Goal: Transaction & Acquisition: Purchase product/service

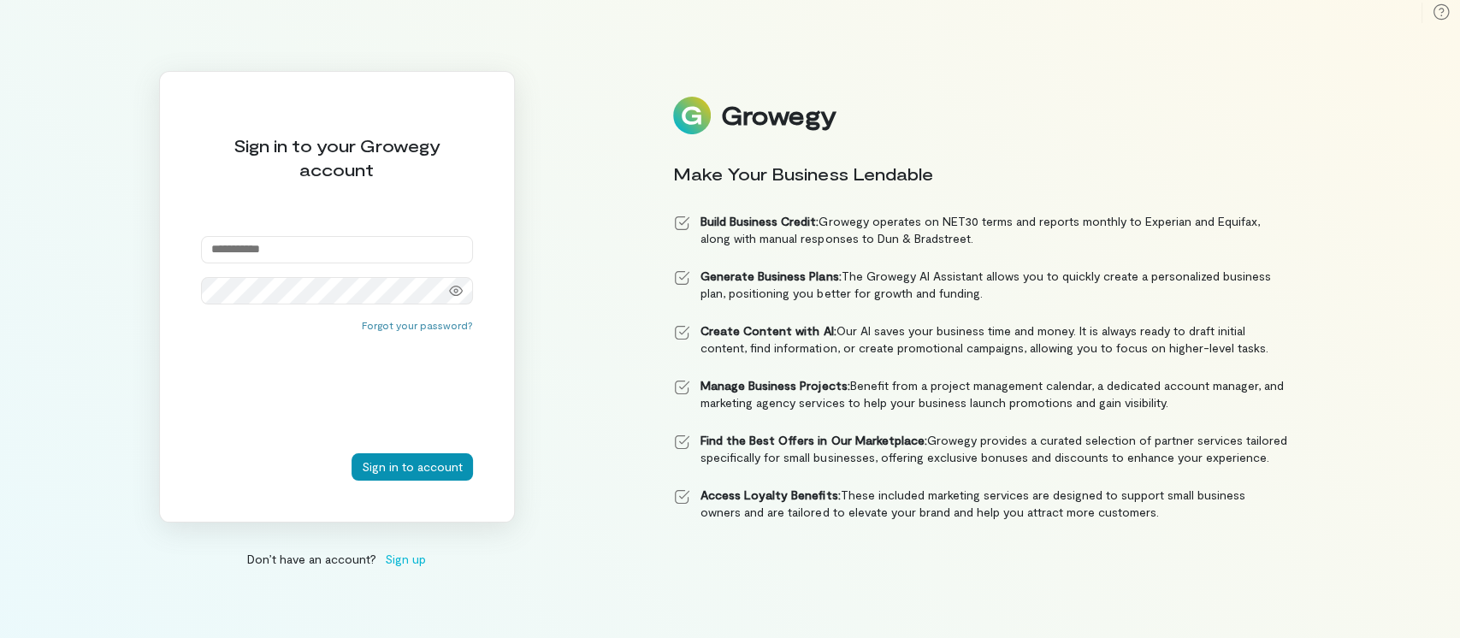
type input "**********"
click at [421, 469] on button "Sign in to account" at bounding box center [411, 466] width 121 height 27
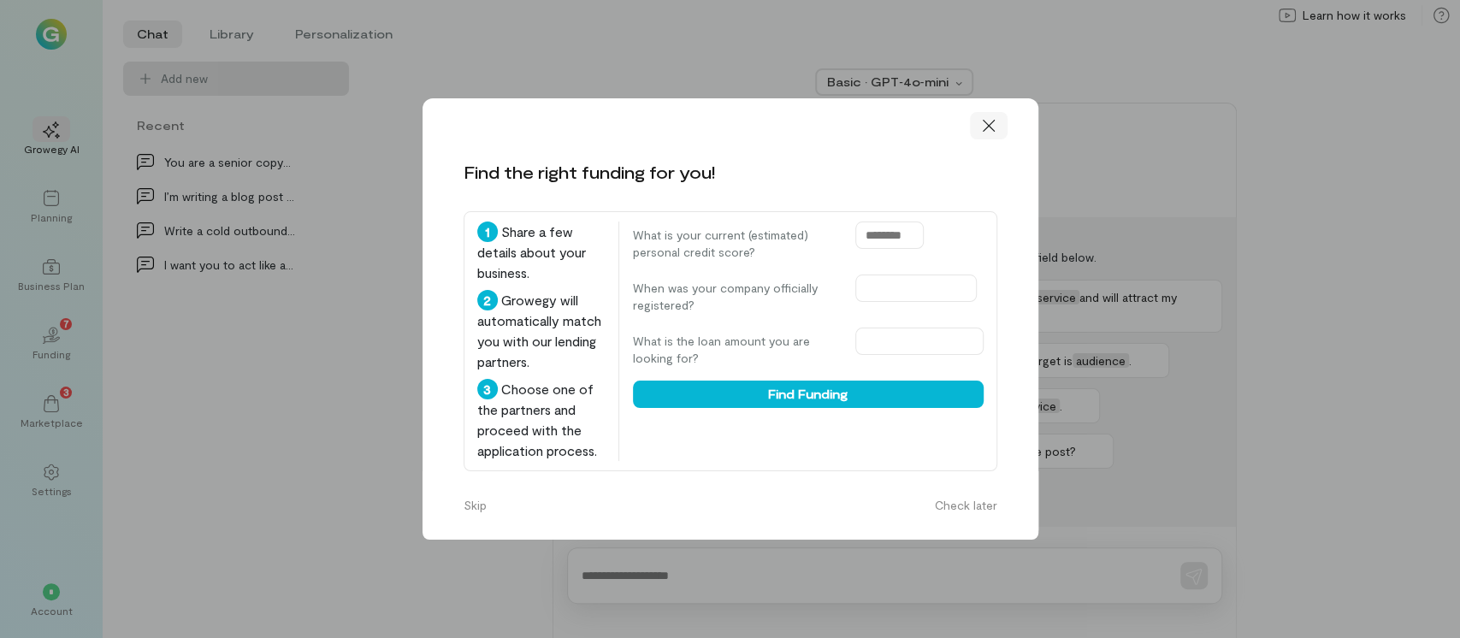
click at [985, 120] on icon at bounding box center [988, 126] width 12 height 12
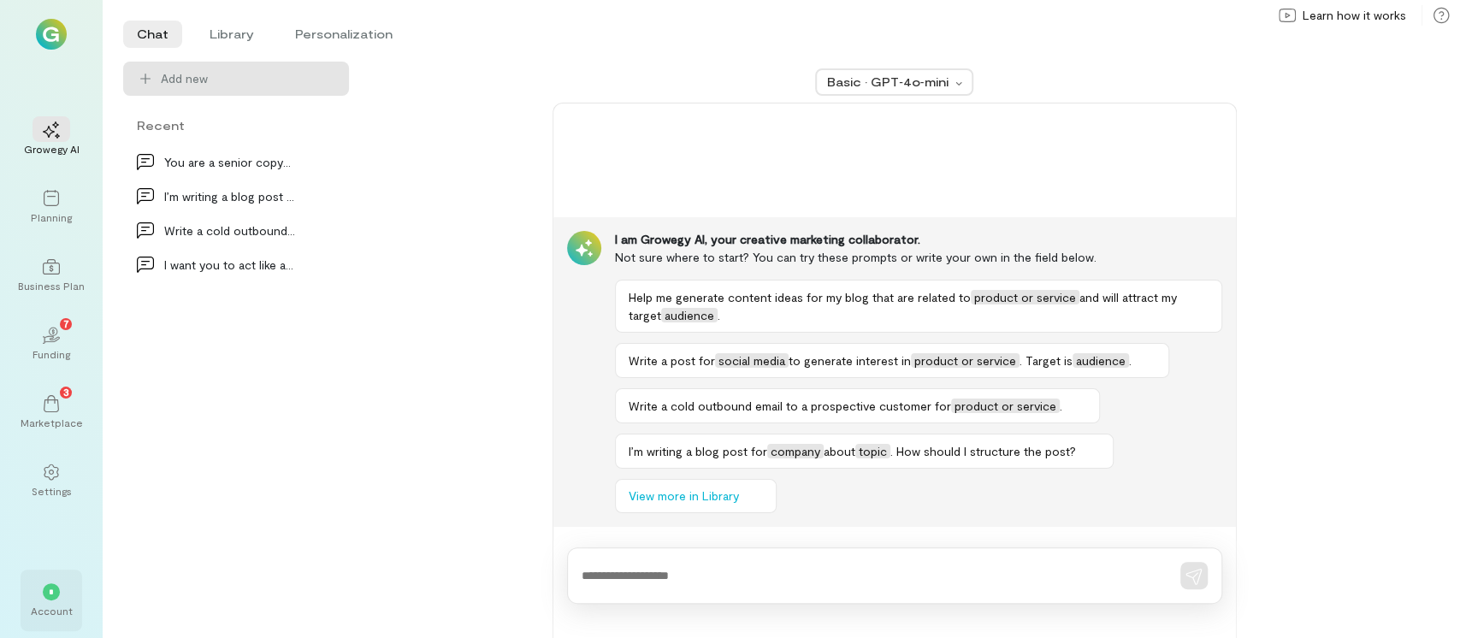
click at [50, 589] on span "*" at bounding box center [51, 592] width 5 height 10
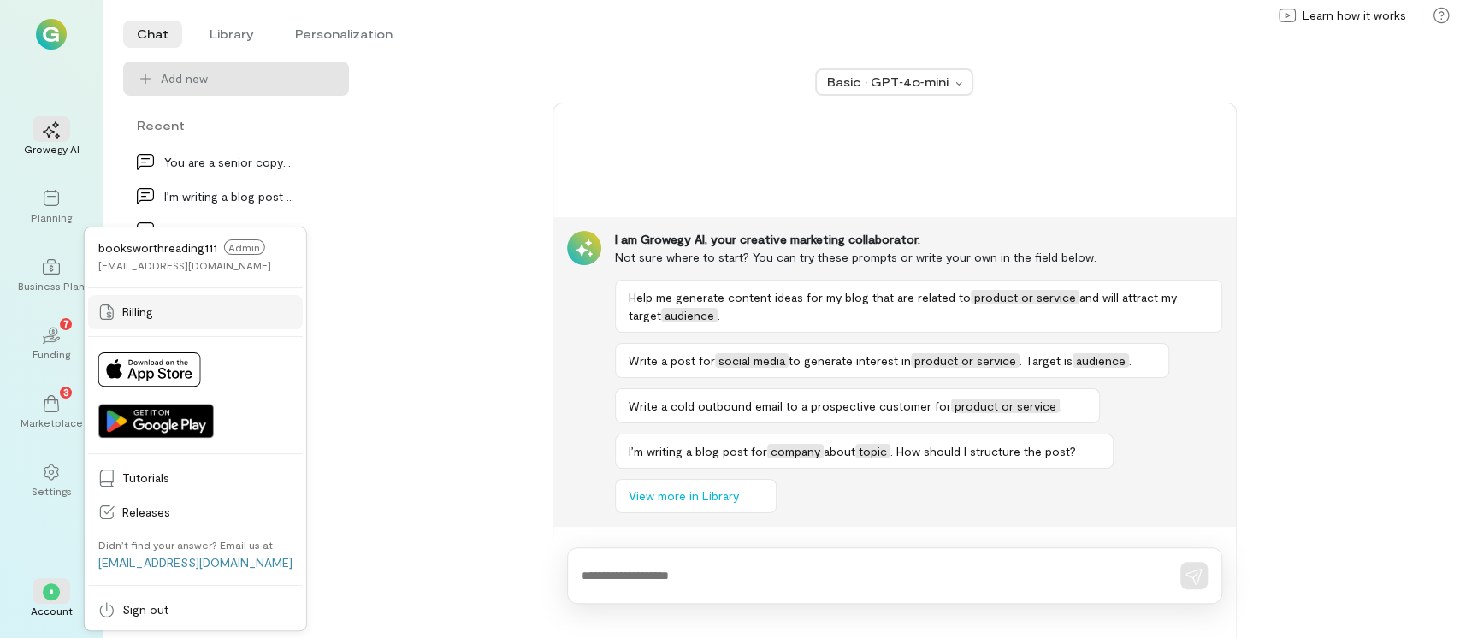
click at [163, 308] on span "Billing" at bounding box center [207, 312] width 170 height 17
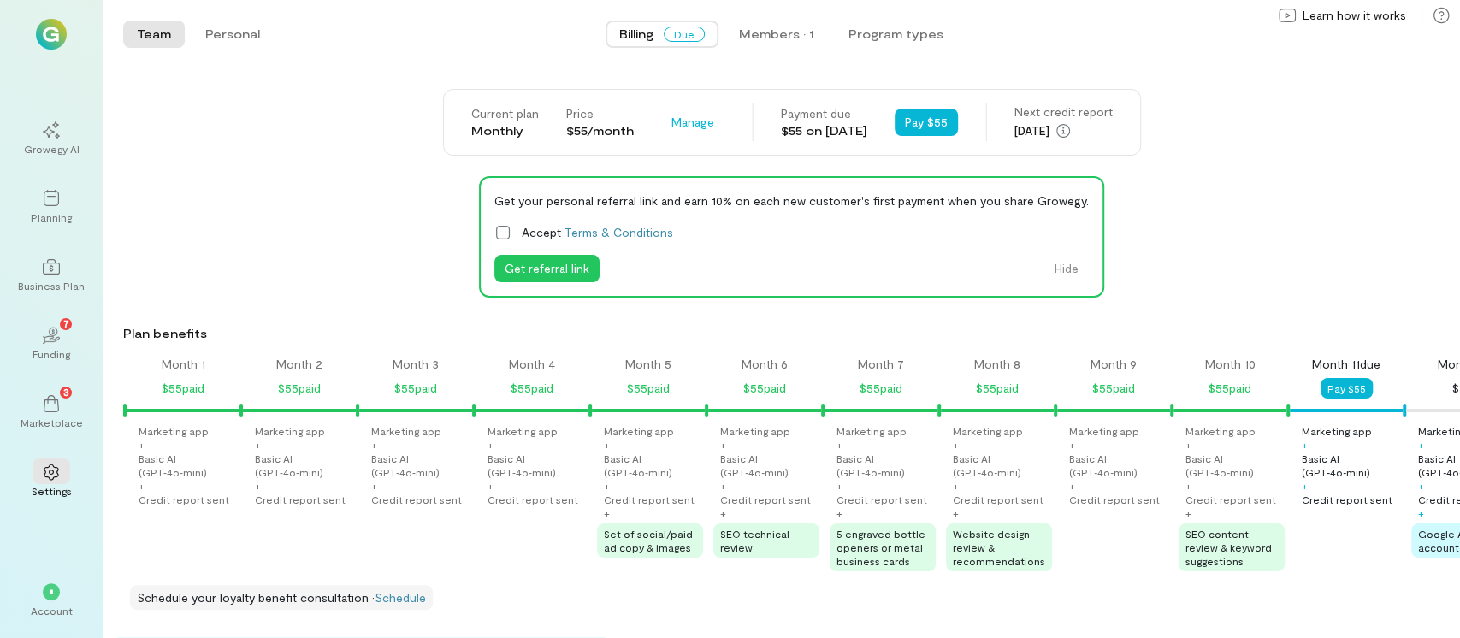
scroll to position [0, 989]
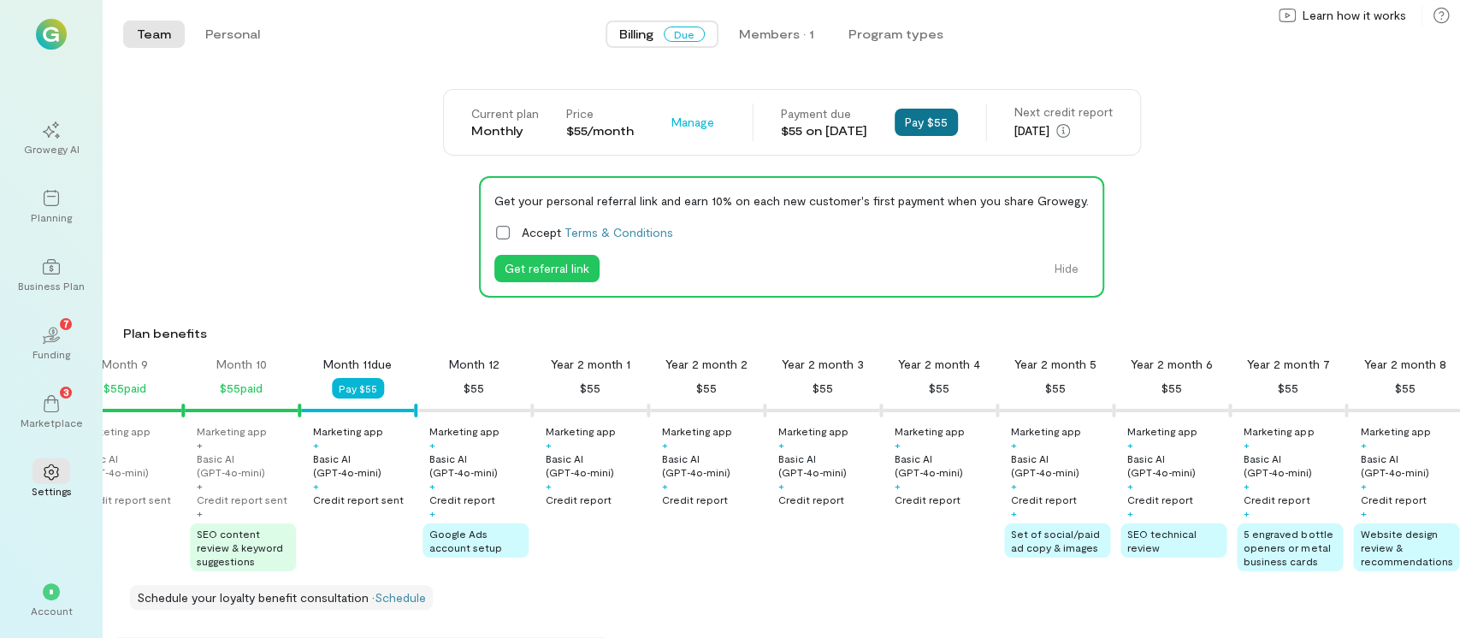
click at [934, 122] on button "Pay $55" at bounding box center [926, 122] width 63 height 27
click at [676, 121] on span "Manage" at bounding box center [692, 122] width 43 height 17
click at [910, 122] on button "Pay $55" at bounding box center [926, 122] width 63 height 27
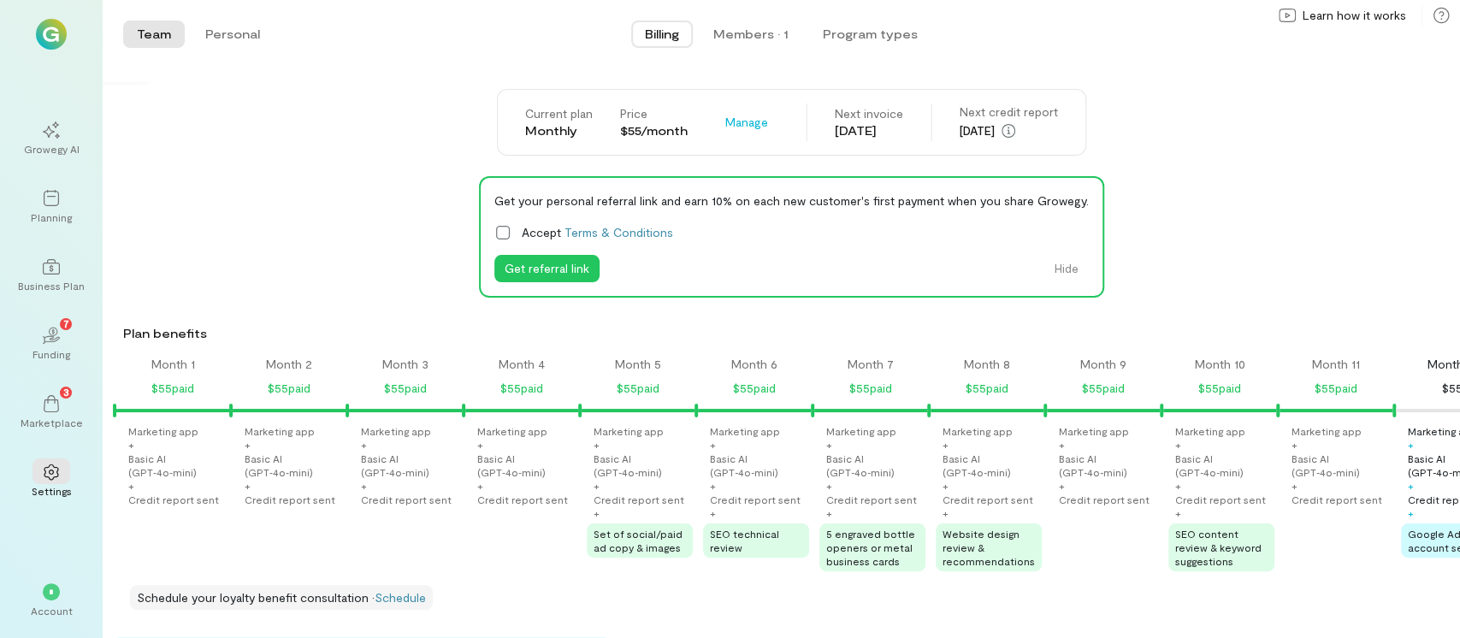
scroll to position [0, 0]
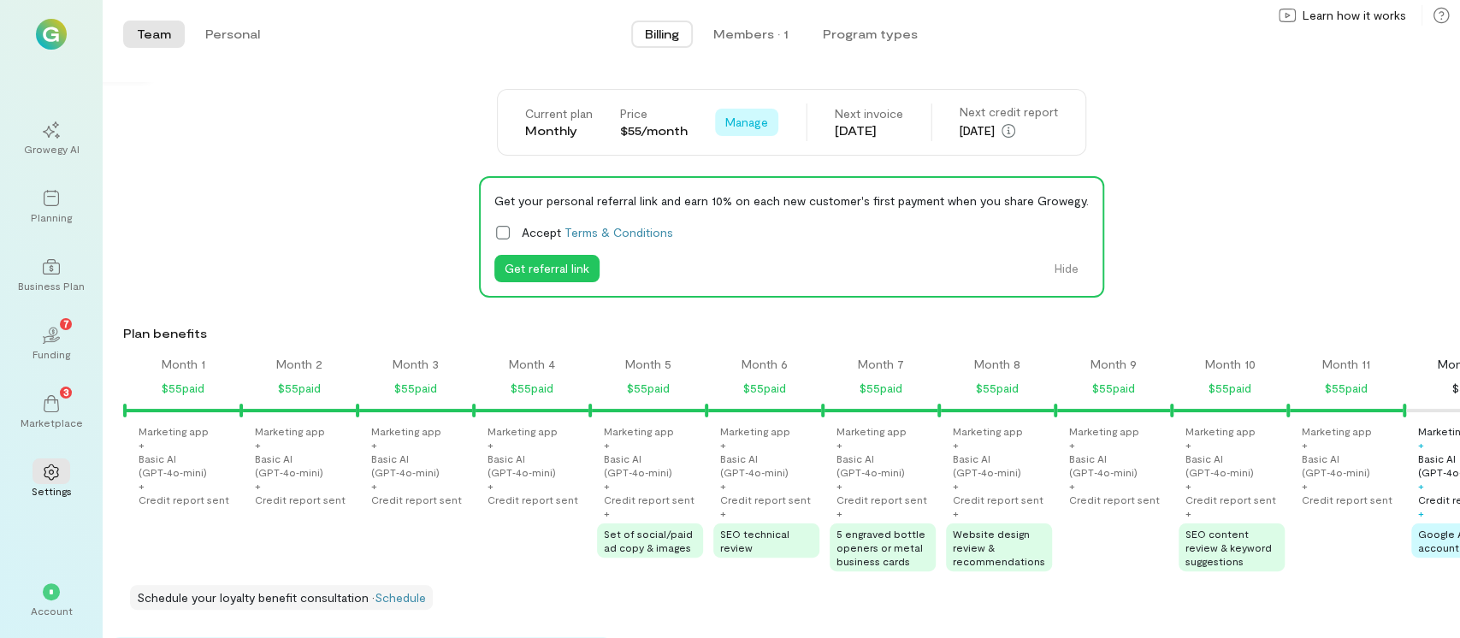
click at [728, 125] on span "Manage" at bounding box center [746, 122] width 43 height 17
click at [1113, 487] on div "Marketing app + Basic AI (GPT‑4o‑mini) + Credit report sent" at bounding box center [1118, 465] width 99 height 82
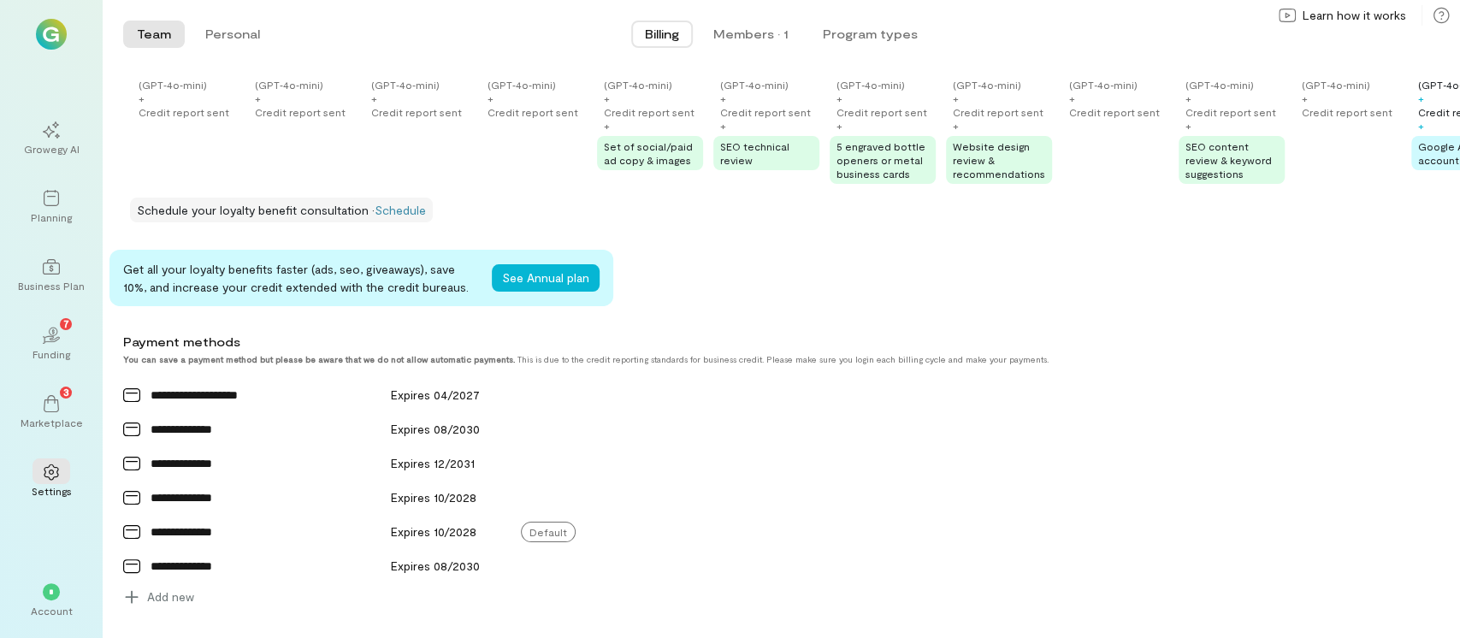
scroll to position [456, 0]
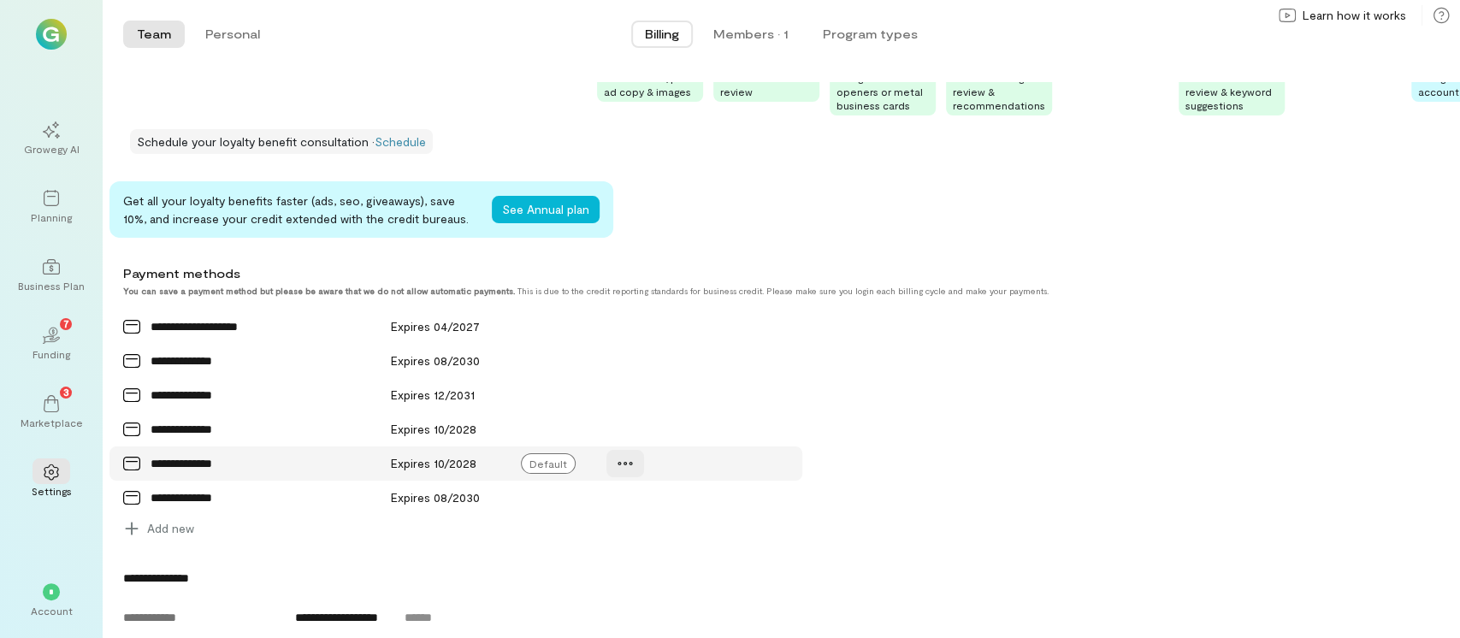
click at [629, 472] on icon at bounding box center [625, 463] width 17 height 17
click at [650, 505] on link "Manage" at bounding box center [675, 500] width 128 height 34
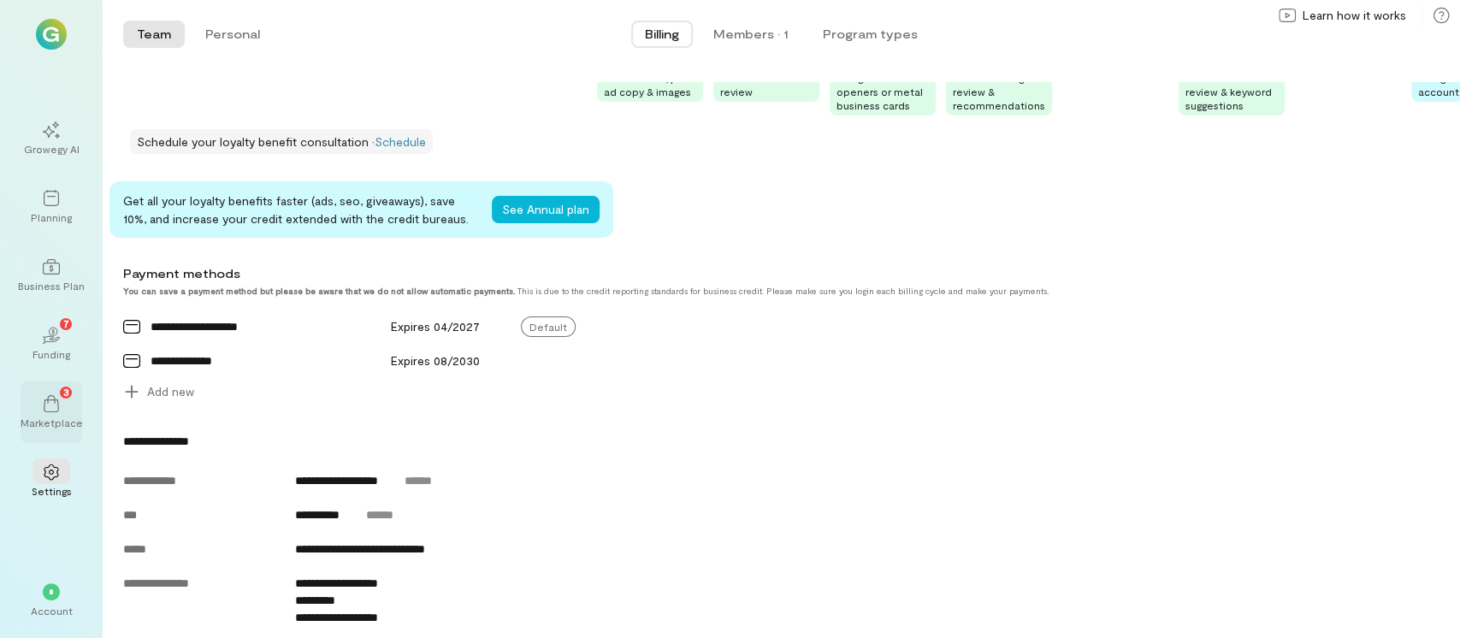
click at [51, 395] on icon at bounding box center [51, 403] width 15 height 17
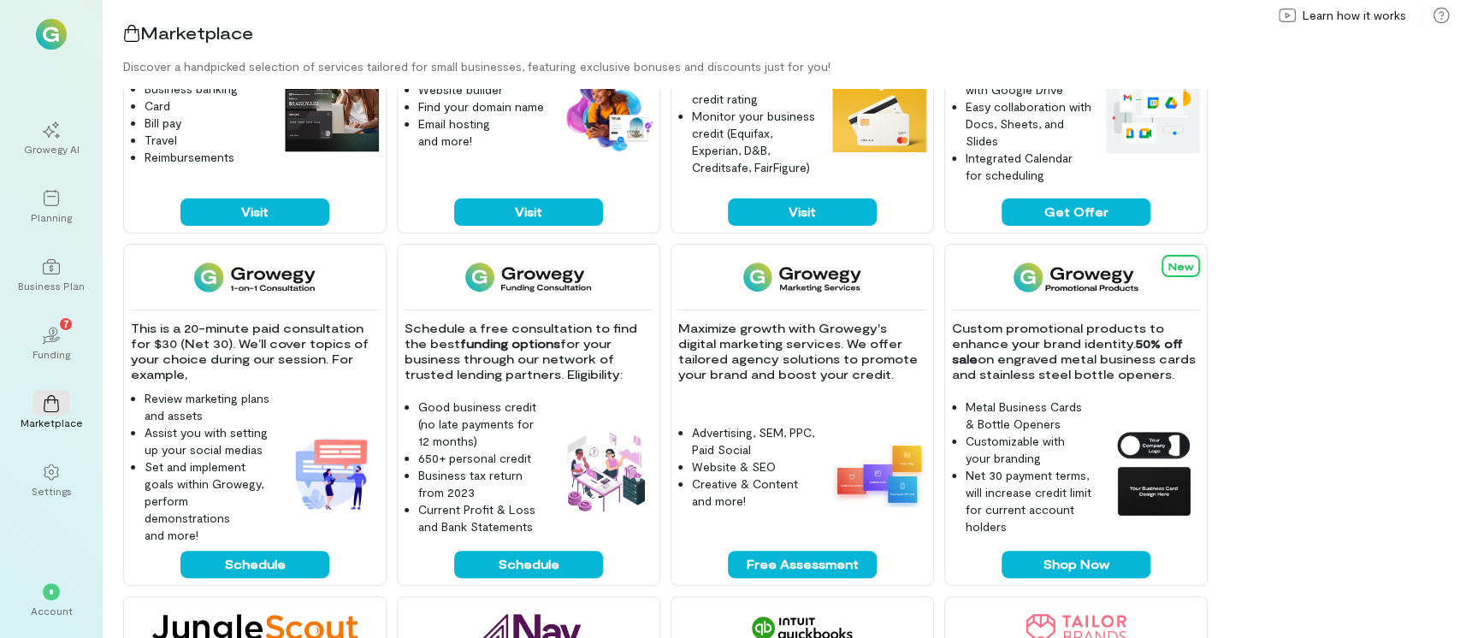
scroll to position [186, 0]
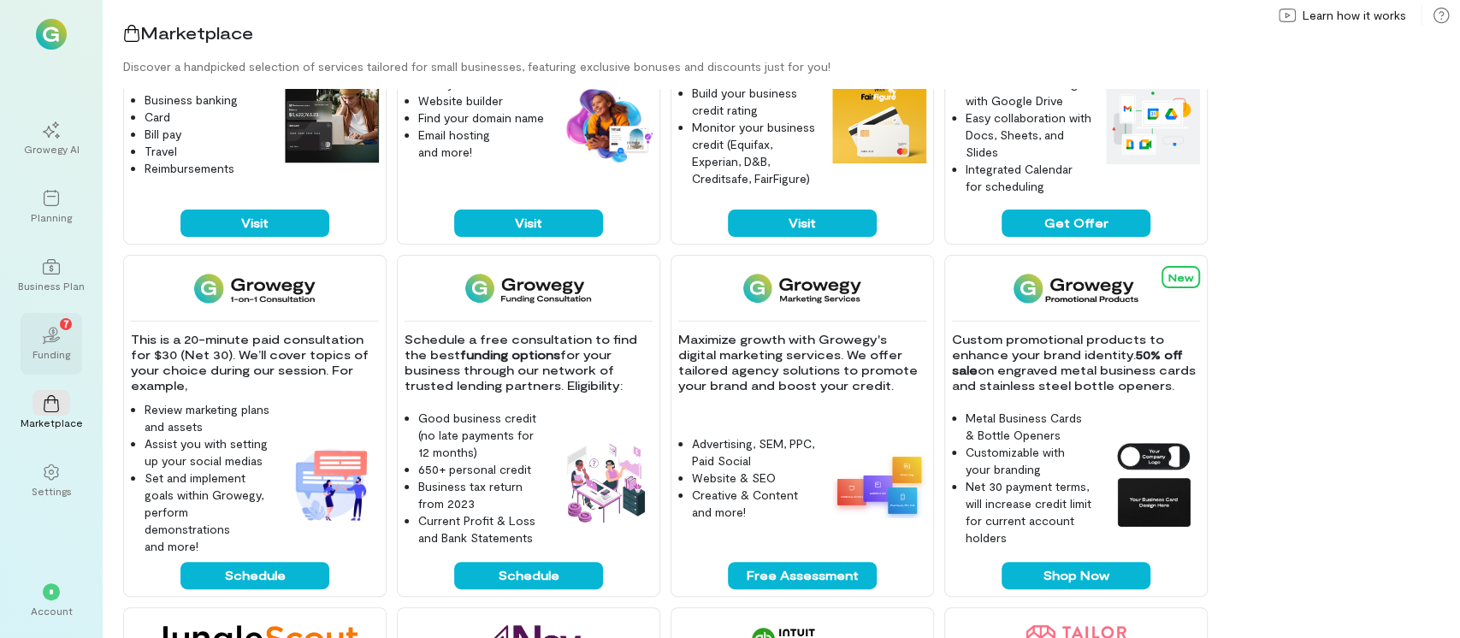
click at [51, 334] on icon "02" at bounding box center [51, 335] width 17 height 17
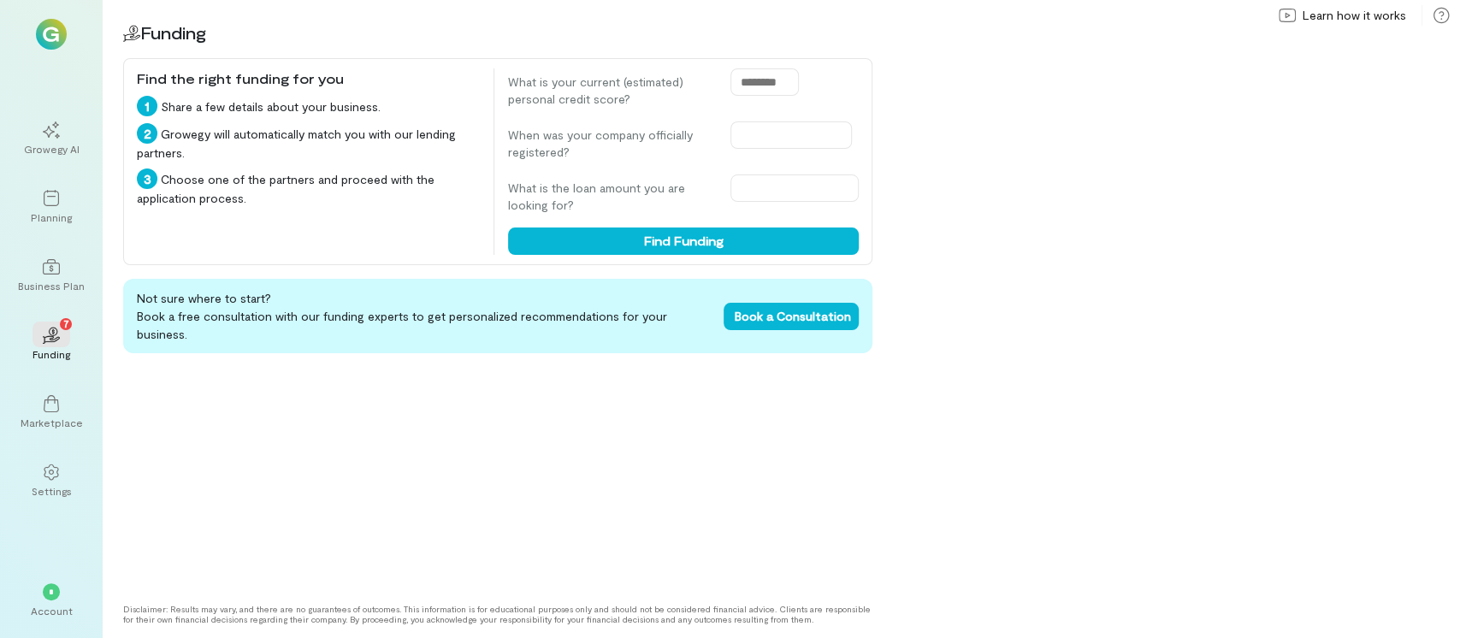
drag, startPoint x: 782, startPoint y: 80, endPoint x: 695, endPoint y: 101, distance: 89.0
click at [695, 101] on div "What is your current (estimated) personal credit score?" at bounding box center [683, 87] width 351 height 39
click at [735, 85] on input "text" at bounding box center [764, 81] width 68 height 27
